Goal: Navigation & Orientation: Understand site structure

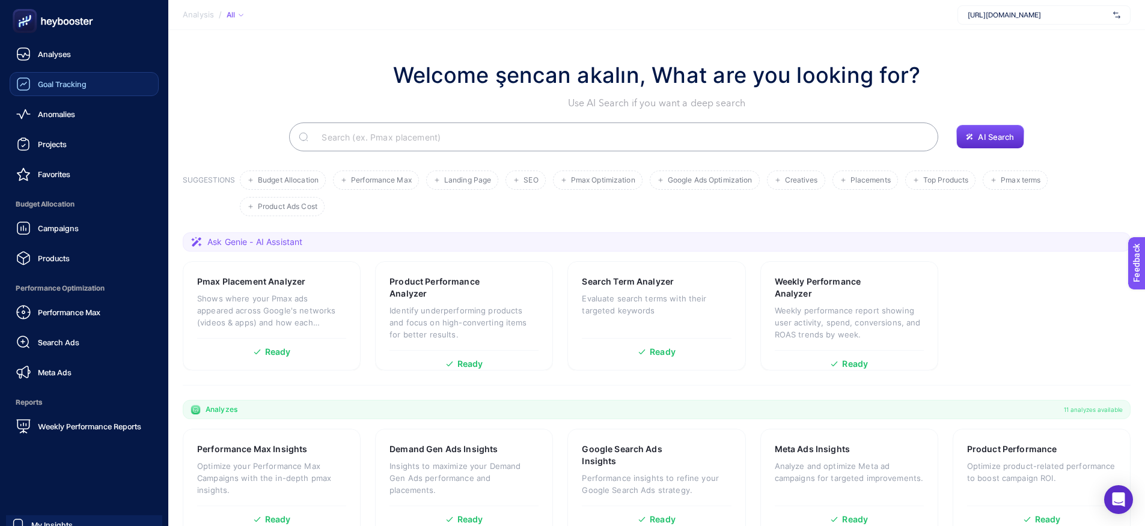
click at [30, 81] on icon at bounding box center [23, 84] width 14 height 14
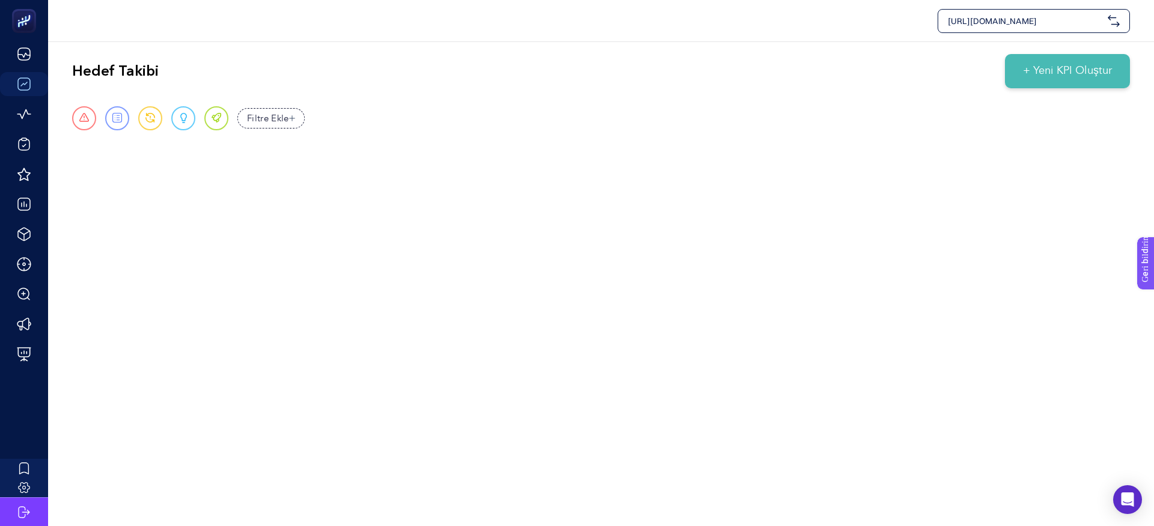
click at [749, 34] on div "[URL][DOMAIN_NAME]" at bounding box center [601, 20] width 1106 height 41
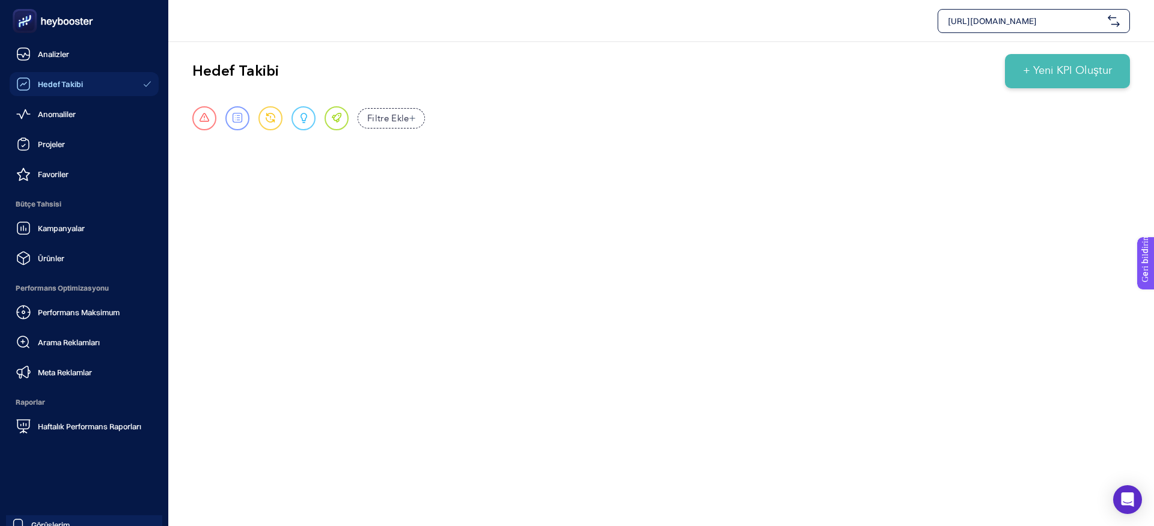
click at [82, 87] on link "Hedef Takibi" at bounding box center [84, 84] width 149 height 24
click at [59, 114] on font "Anomaliler" at bounding box center [57, 114] width 38 height 10
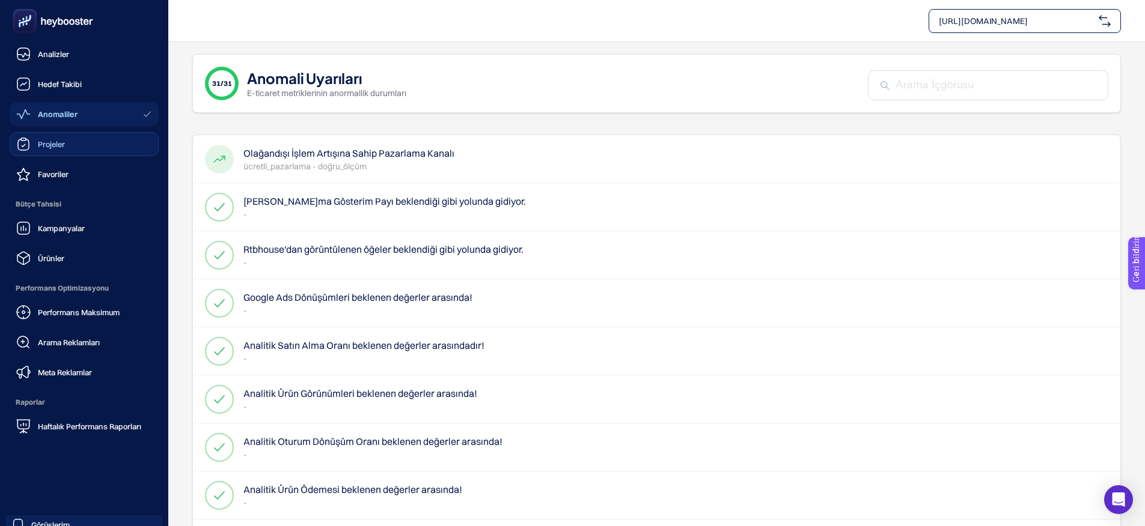
click at [32, 143] on div "Projeler" at bounding box center [40, 144] width 49 height 14
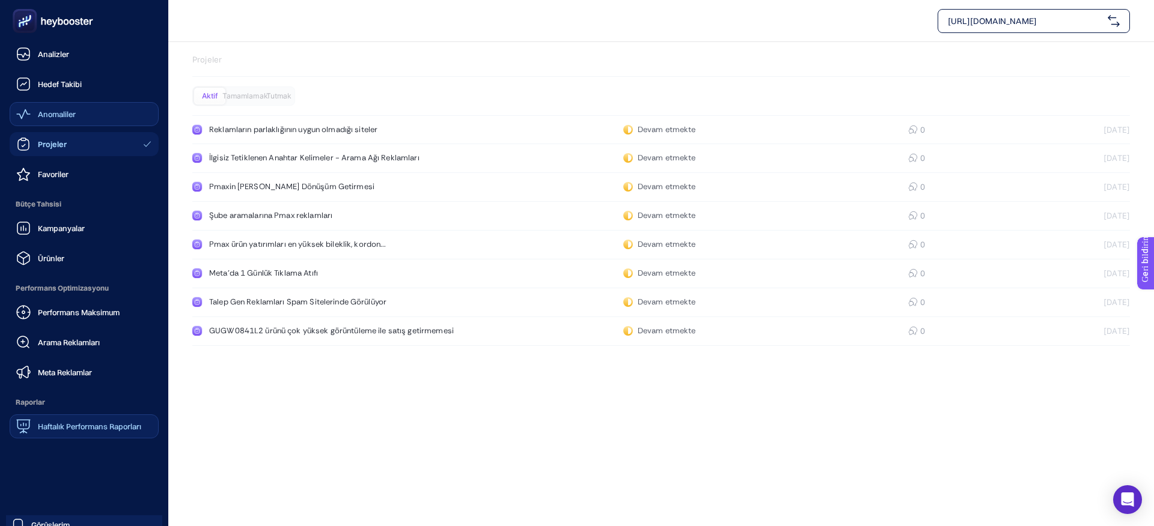
click at [93, 429] on font "Haftalık Performans Raporları" at bounding box center [89, 427] width 103 height 10
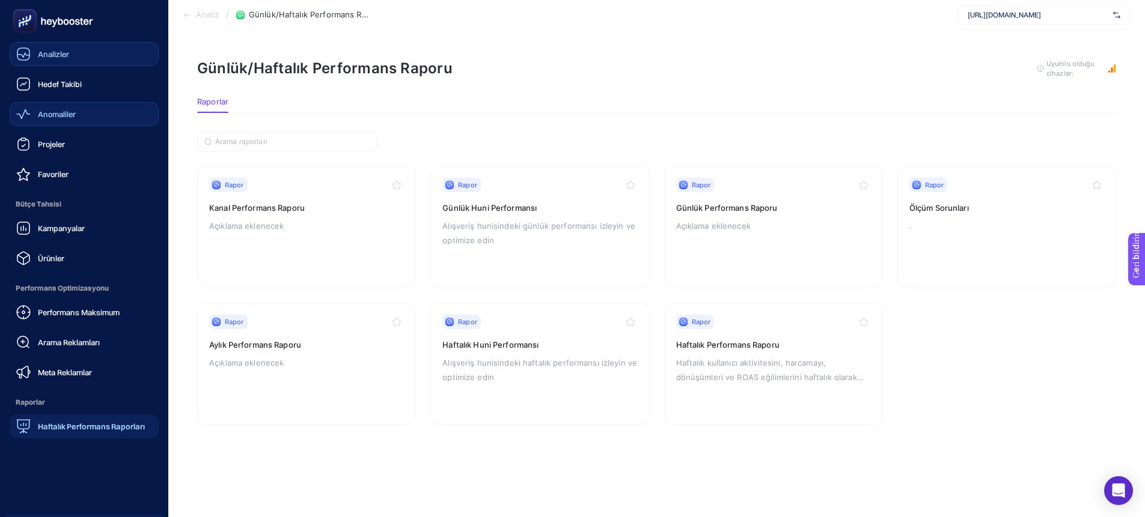
click at [56, 56] on font "Analizler" at bounding box center [53, 54] width 31 height 10
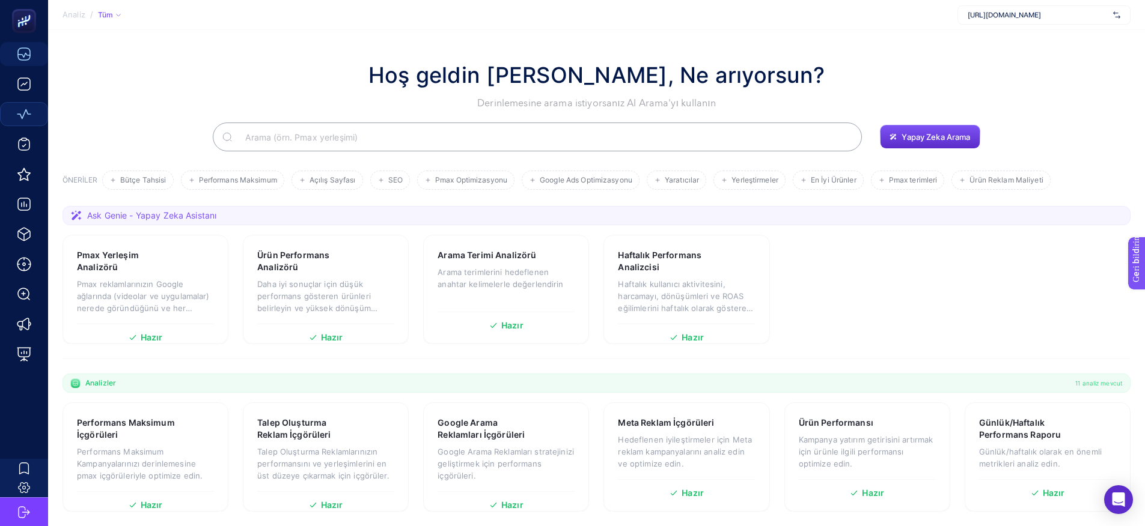
click at [115, 16] on icon at bounding box center [118, 15] width 6 height 6
click at [200, 70] on div "Hoş geldin [PERSON_NAME], Ne arıyorsun? Derinlemesine arama istiyorsanız AI Ara…" at bounding box center [596, 85] width 1068 height 52
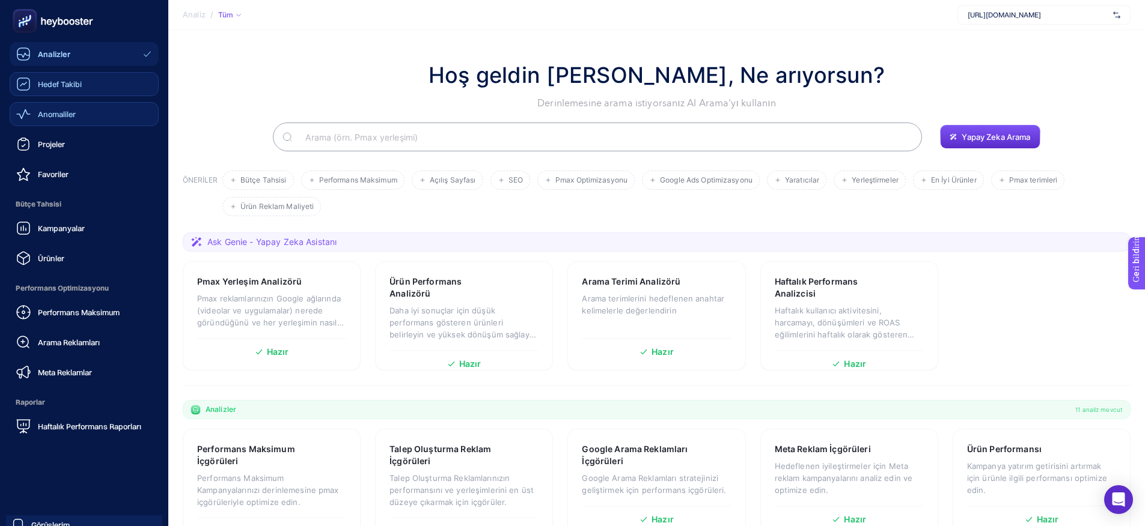
click at [67, 83] on font "Hedef Takibi" at bounding box center [60, 84] width 44 height 10
